Goal: Find contact information: Obtain details needed to contact an individual or organization

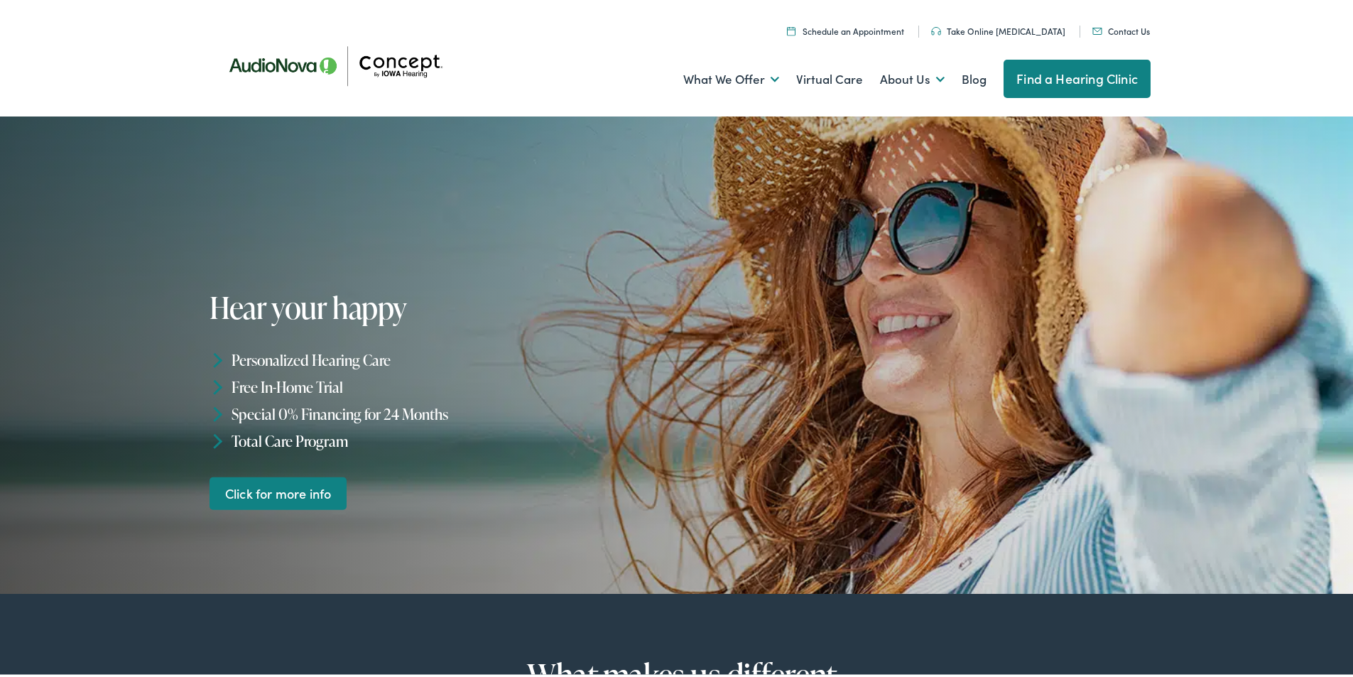
click at [1092, 22] on link "Contact Us" at bounding box center [1121, 28] width 58 height 12
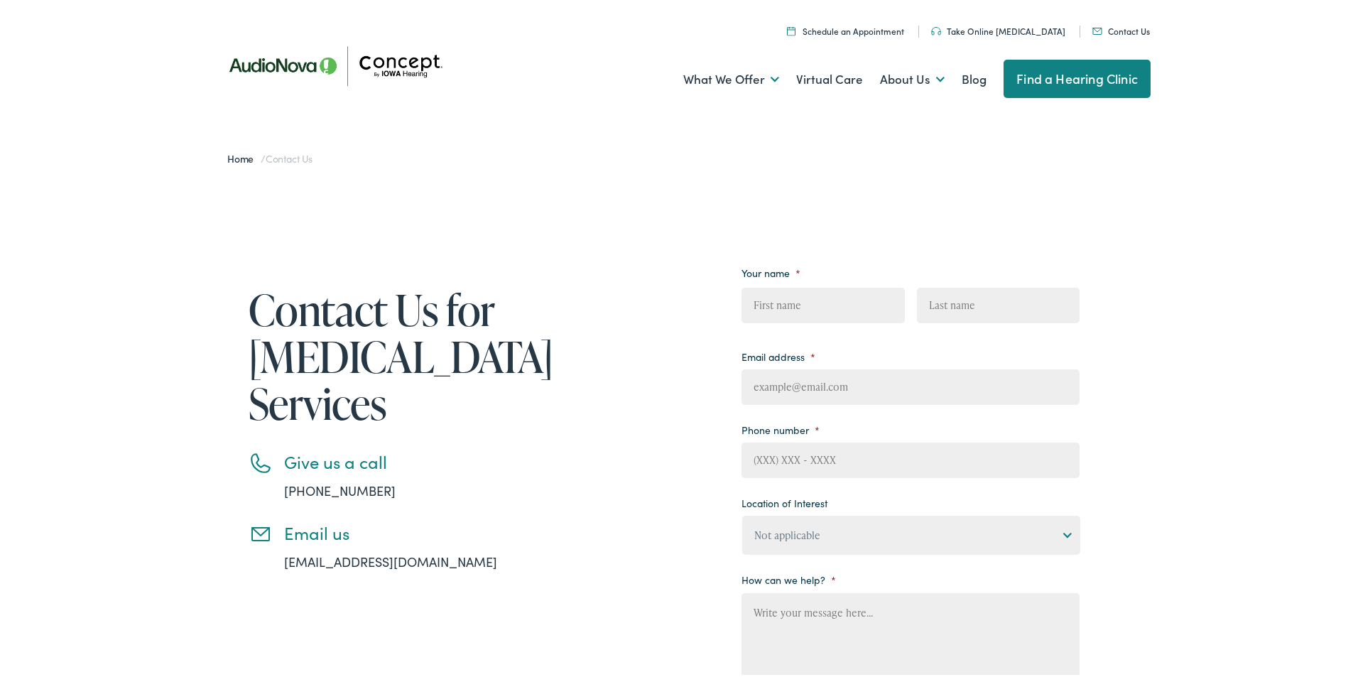
click at [847, 399] on input "Email address *" at bounding box center [911, 384] width 338 height 36
type input "[PERSON_NAME][EMAIL_ADDRESS][PERSON_NAME][DOMAIN_NAME]"
type input "[PERSON_NAME]"
type input "[PHONE_NUMBER]"
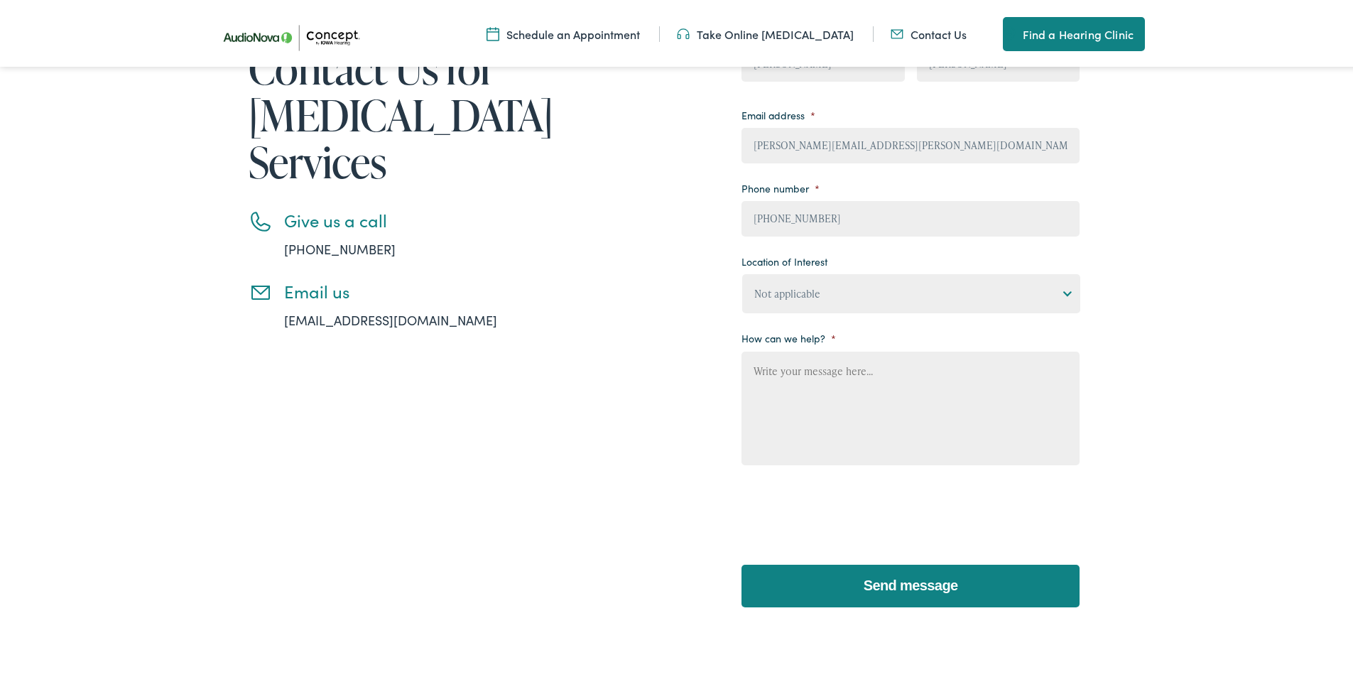
scroll to position [237, 0]
click at [850, 415] on textarea "How can we help? *" at bounding box center [911, 405] width 338 height 114
paste textarea "Wikipedia is considered to be the World’s most significant tool for reference m…"
type textarea "Wikipedia is considered to be the World’s most significant tool for reference m…"
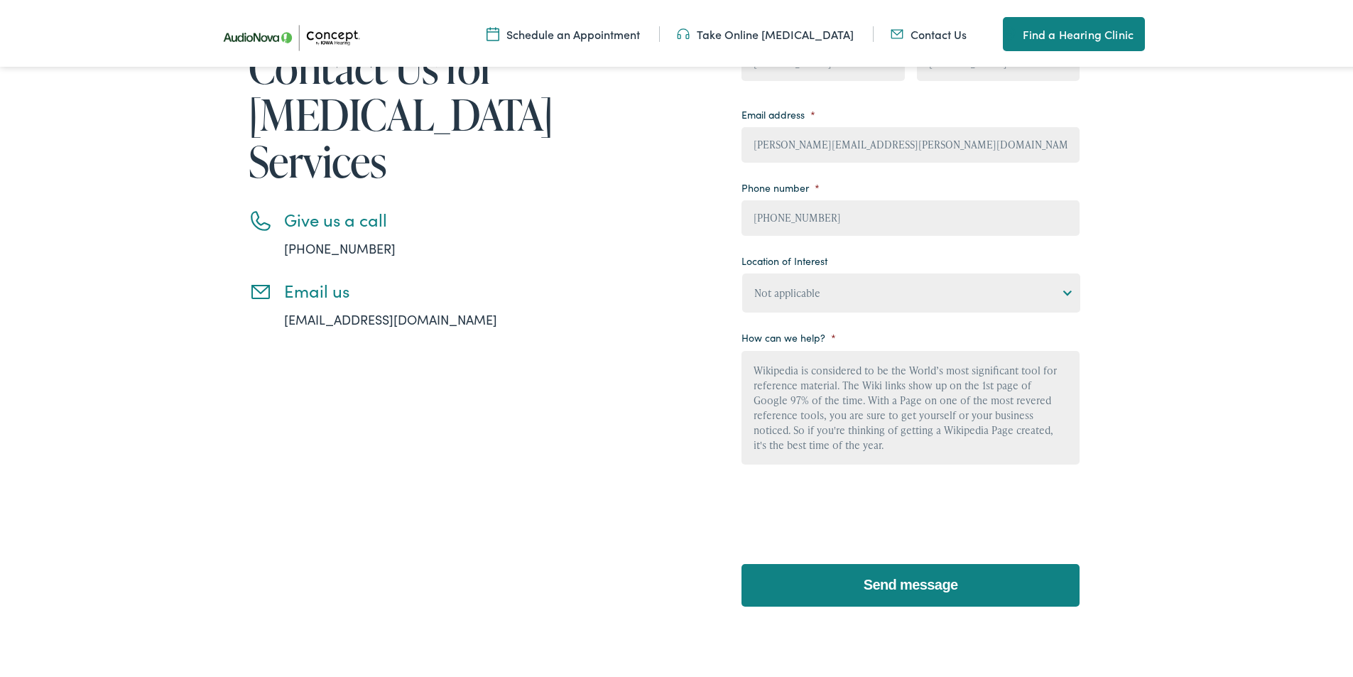
scroll to position [151, 0]
